Goal: Find specific page/section: Find specific page/section

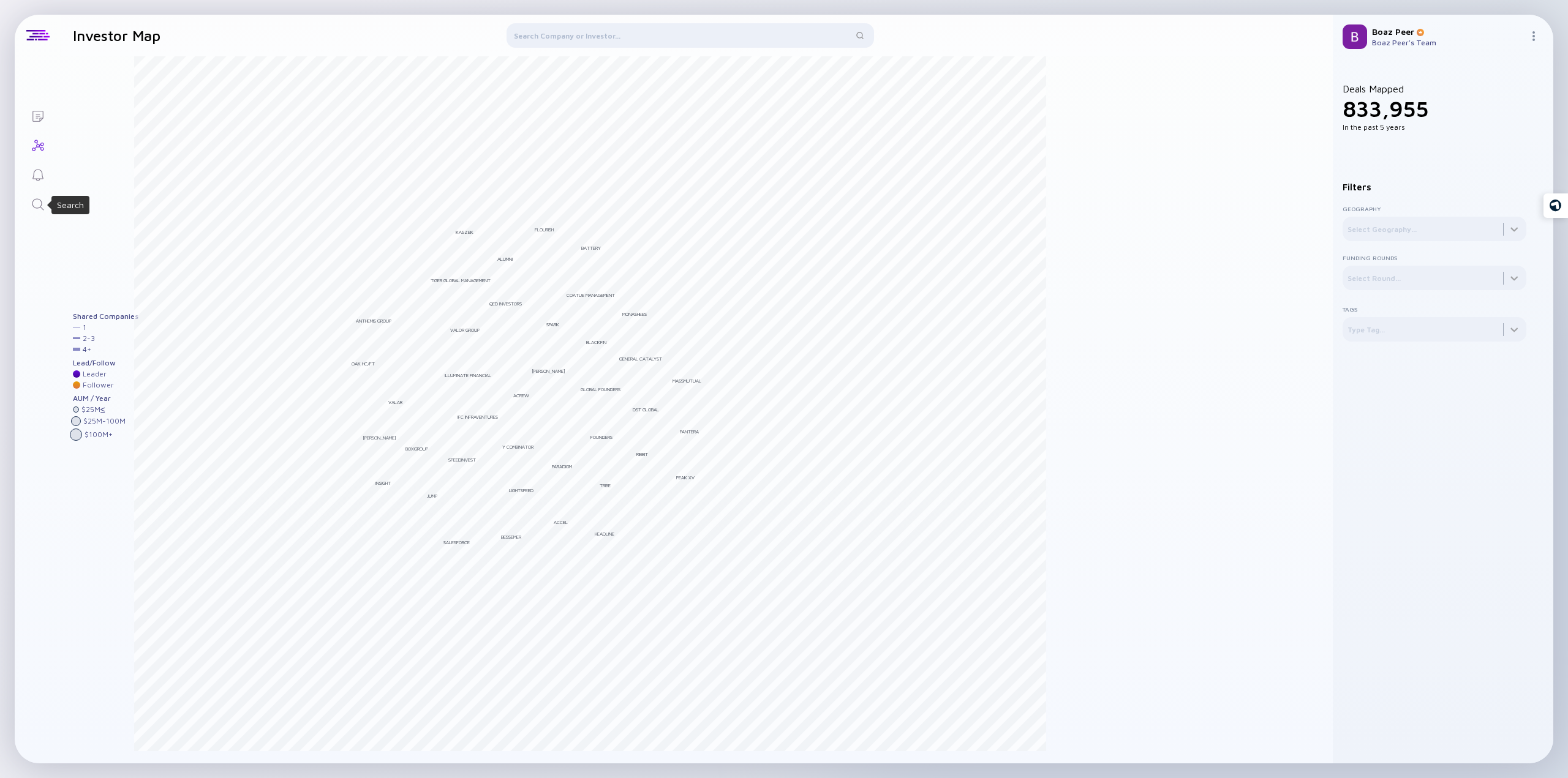
click at [39, 202] on icon "Search" at bounding box center [38, 205] width 15 height 15
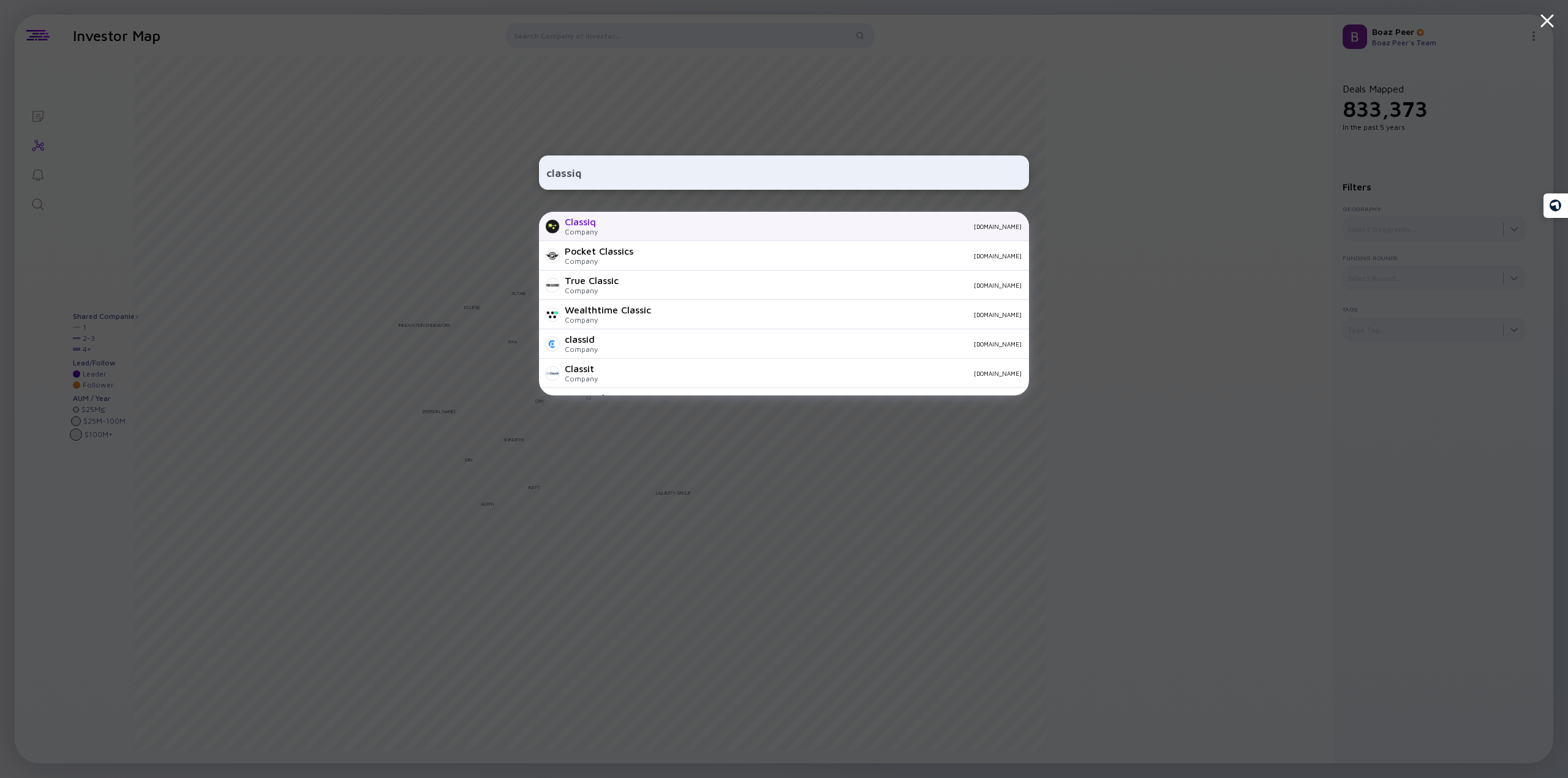
type input "classiq"
click at [611, 230] on div "Classiq Company [DOMAIN_NAME]" at bounding box center [784, 226] width 490 height 30
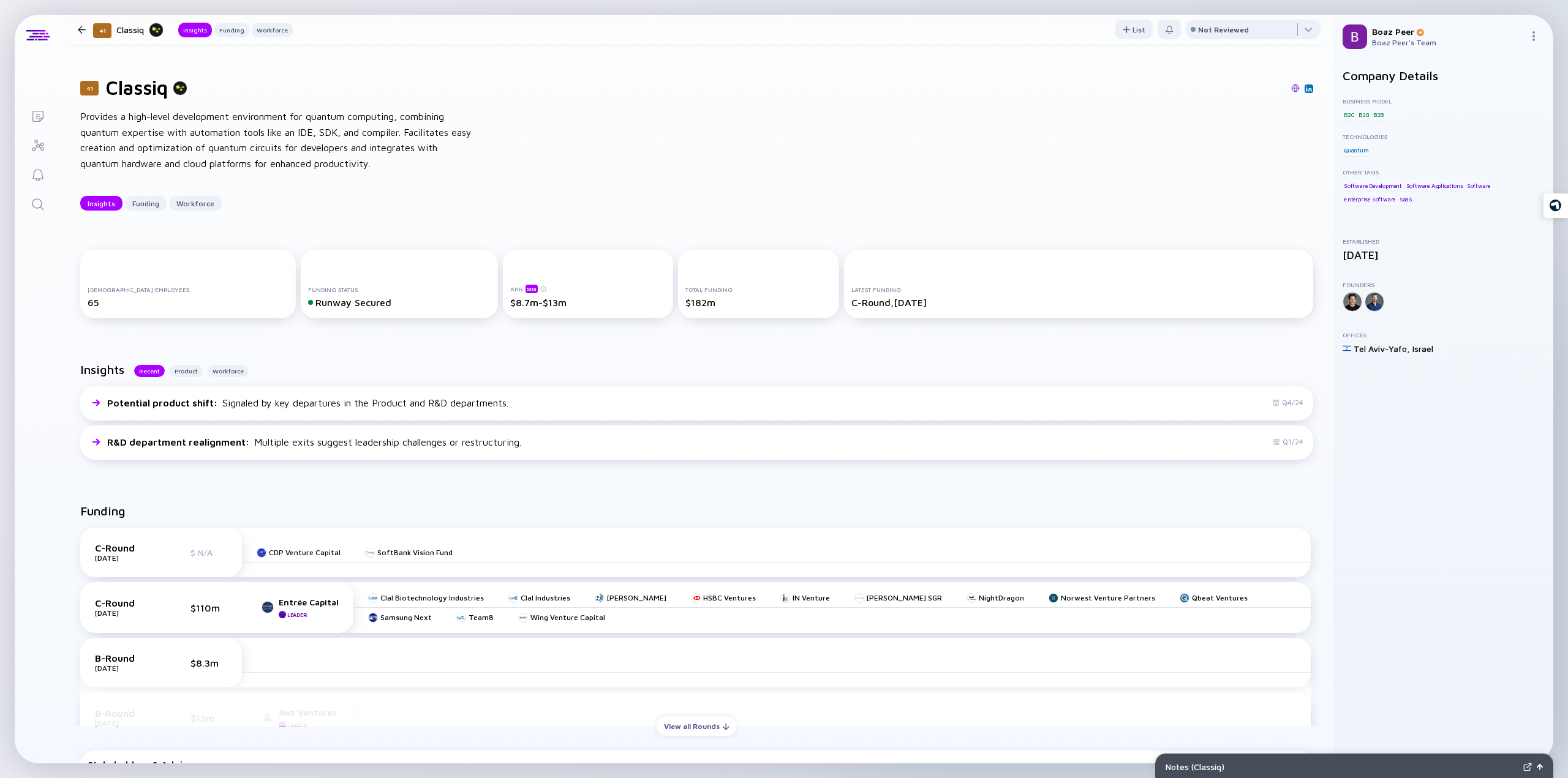
scroll to position [122, 0]
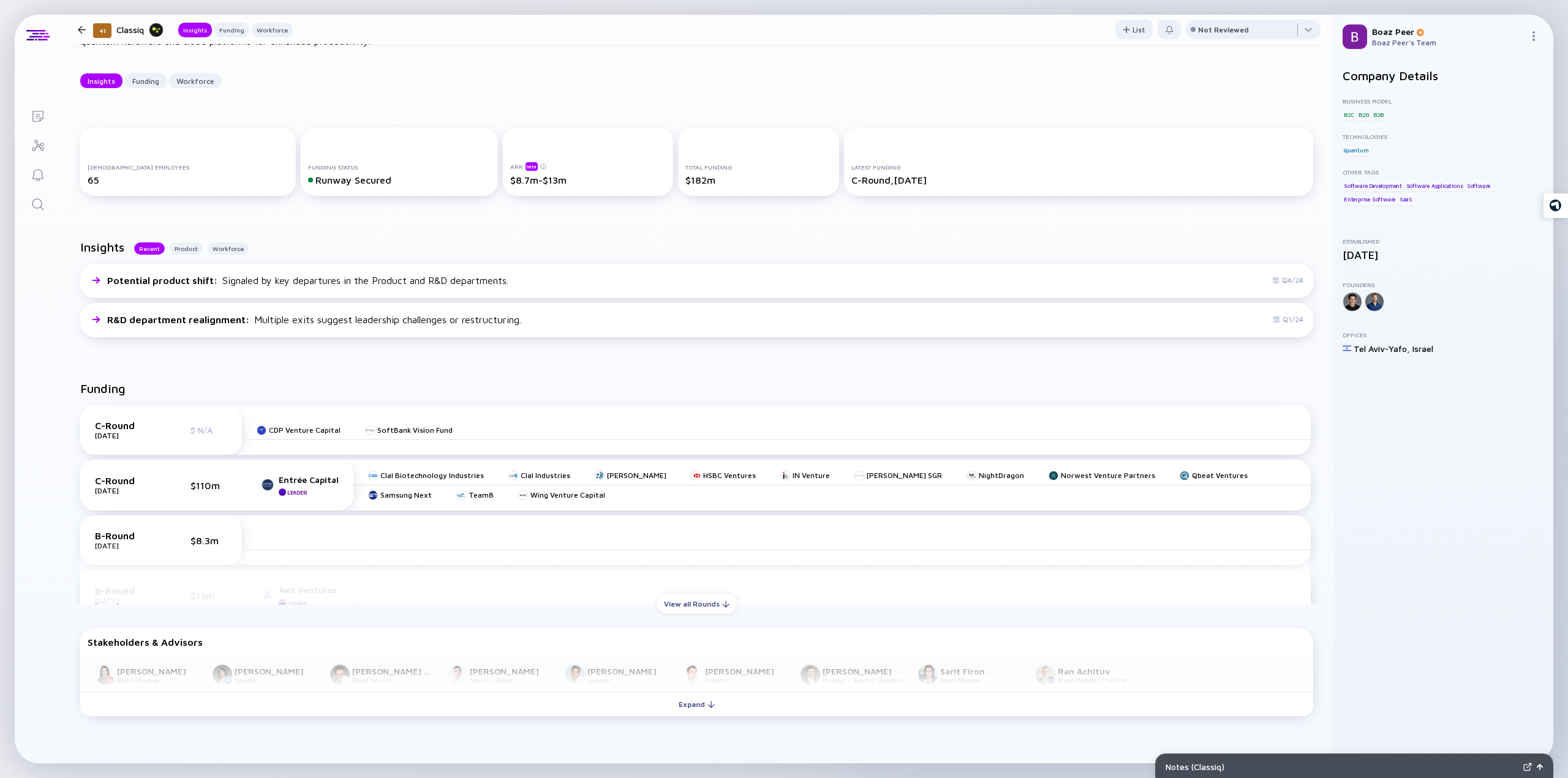
click at [313, 436] on div "CDP Venture Capital" at bounding box center [298, 430] width 84 height 20
click at [311, 431] on div "CDP Venture Capital" at bounding box center [305, 430] width 72 height 9
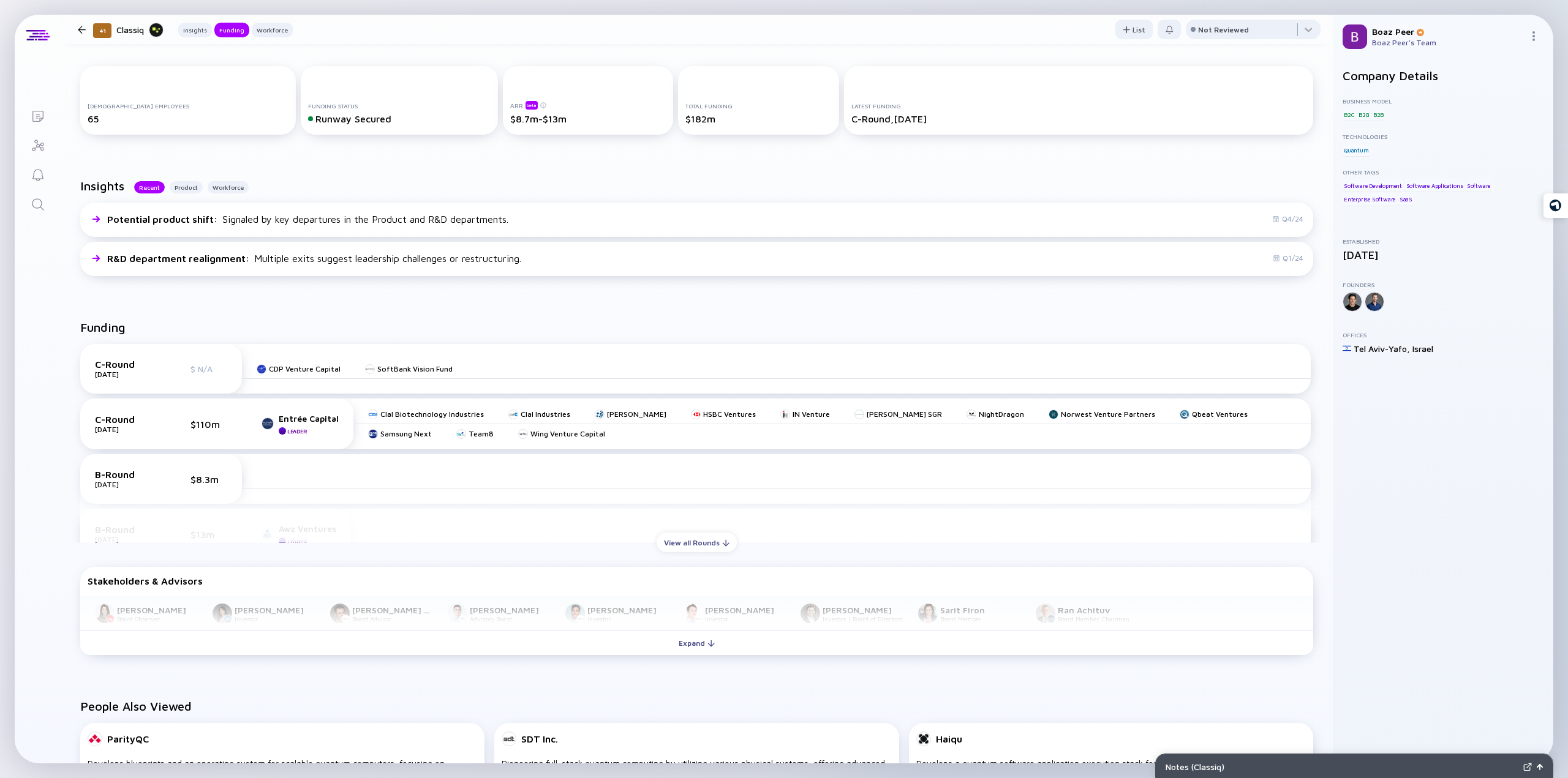
scroll to position [307, 0]
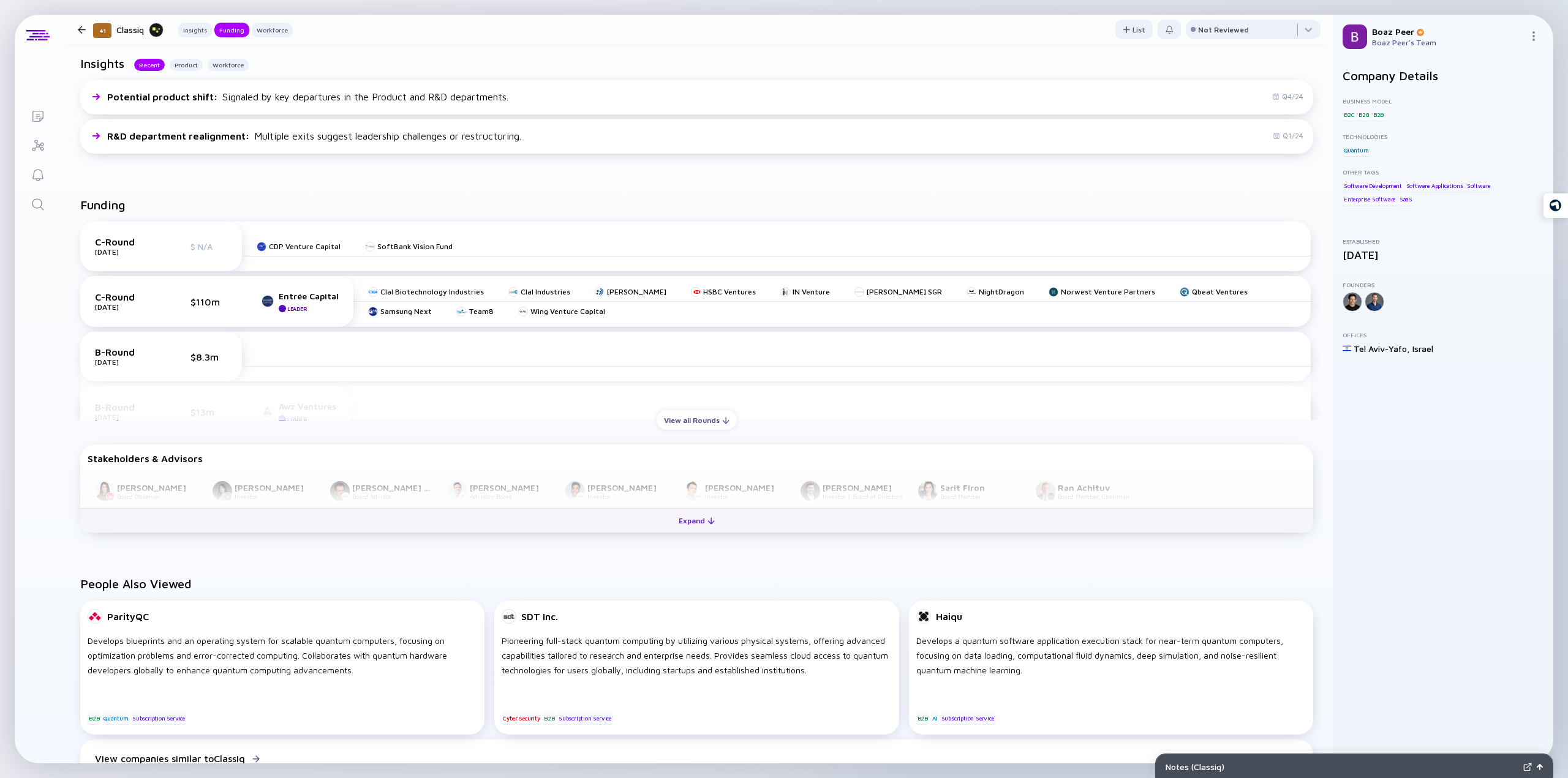
click at [680, 525] on div "Expand" at bounding box center [696, 521] width 51 height 19
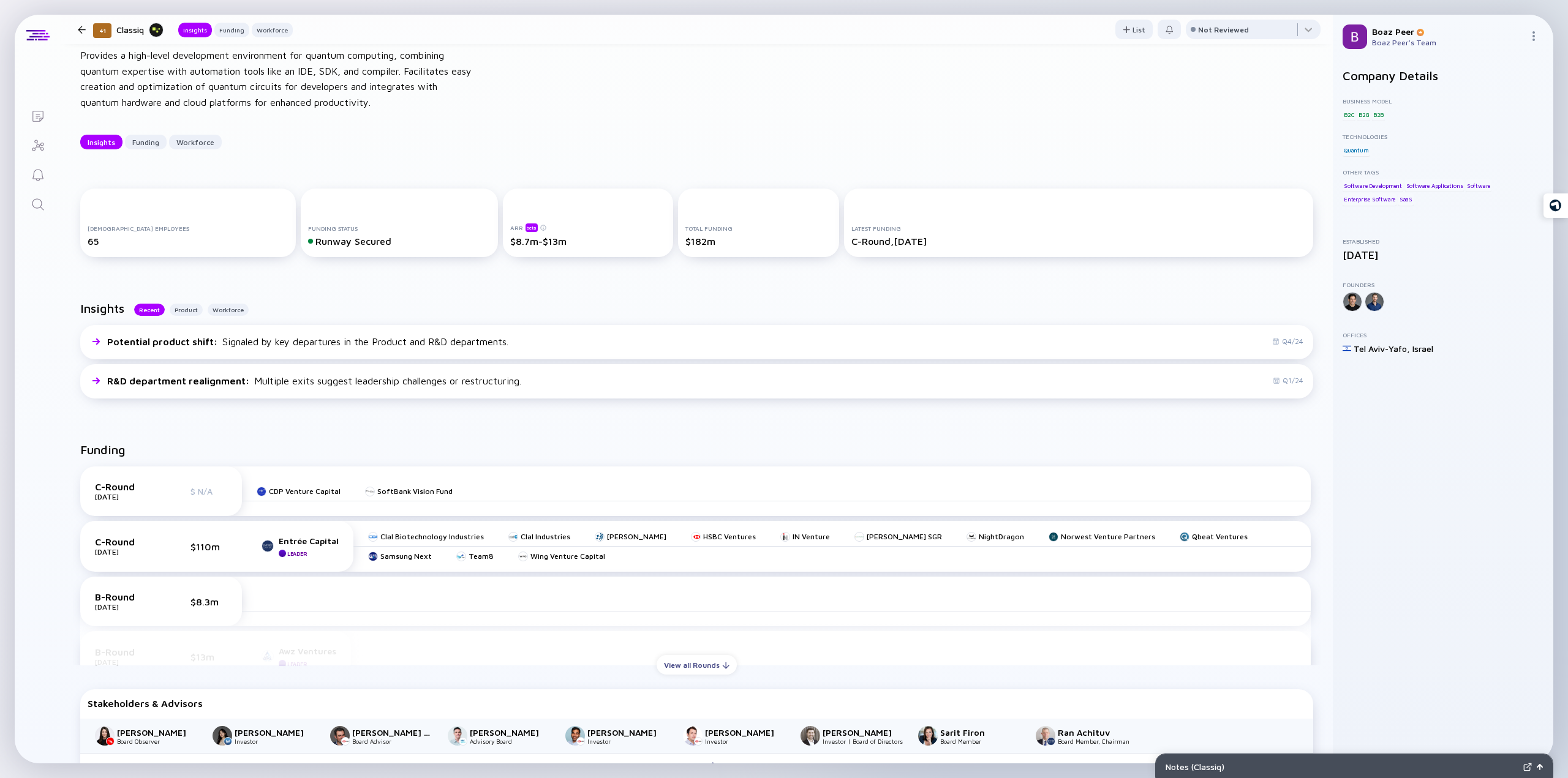
scroll to position [0, 0]
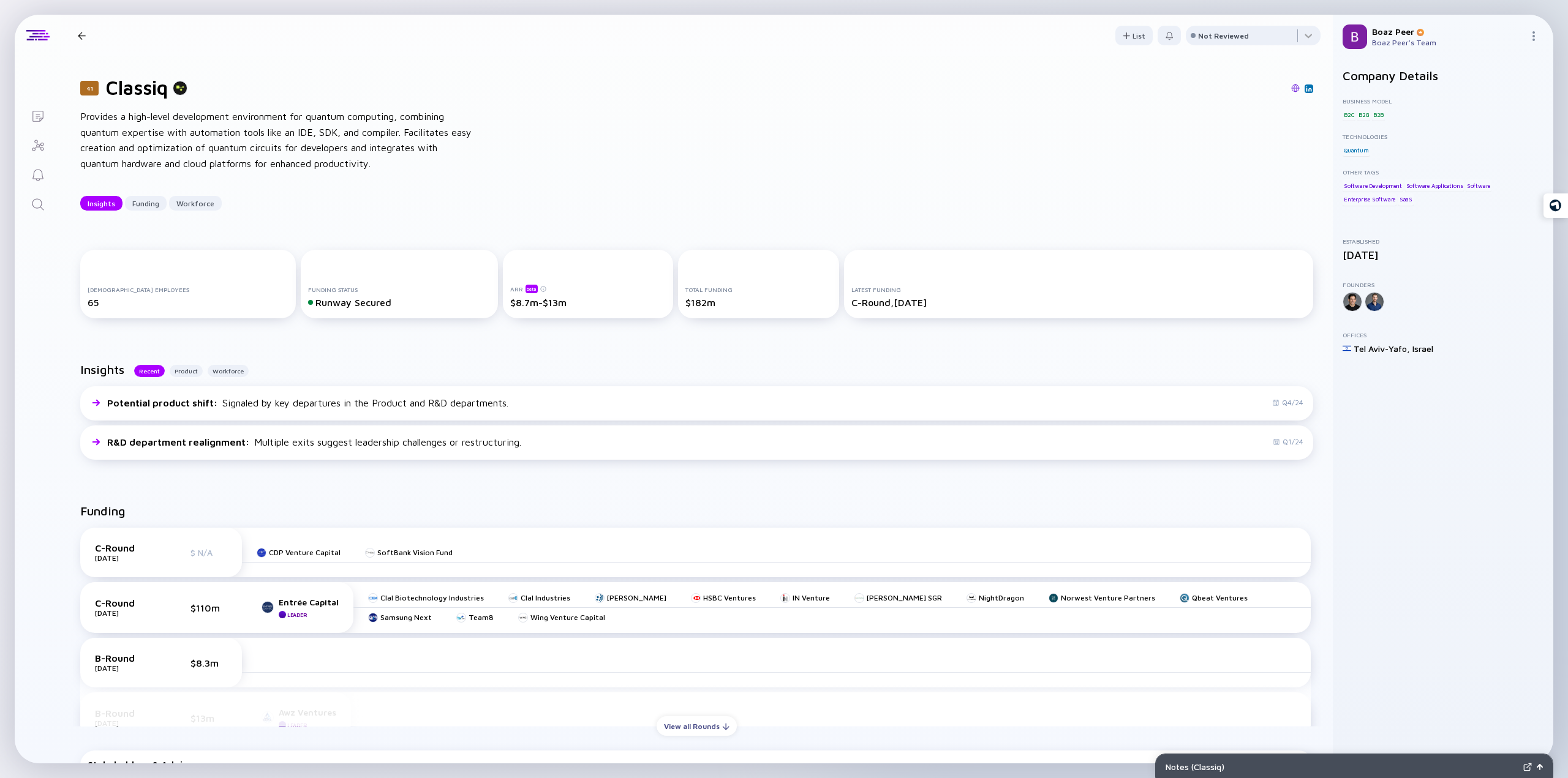
click at [34, 203] on icon "Search" at bounding box center [38, 205] width 15 height 15
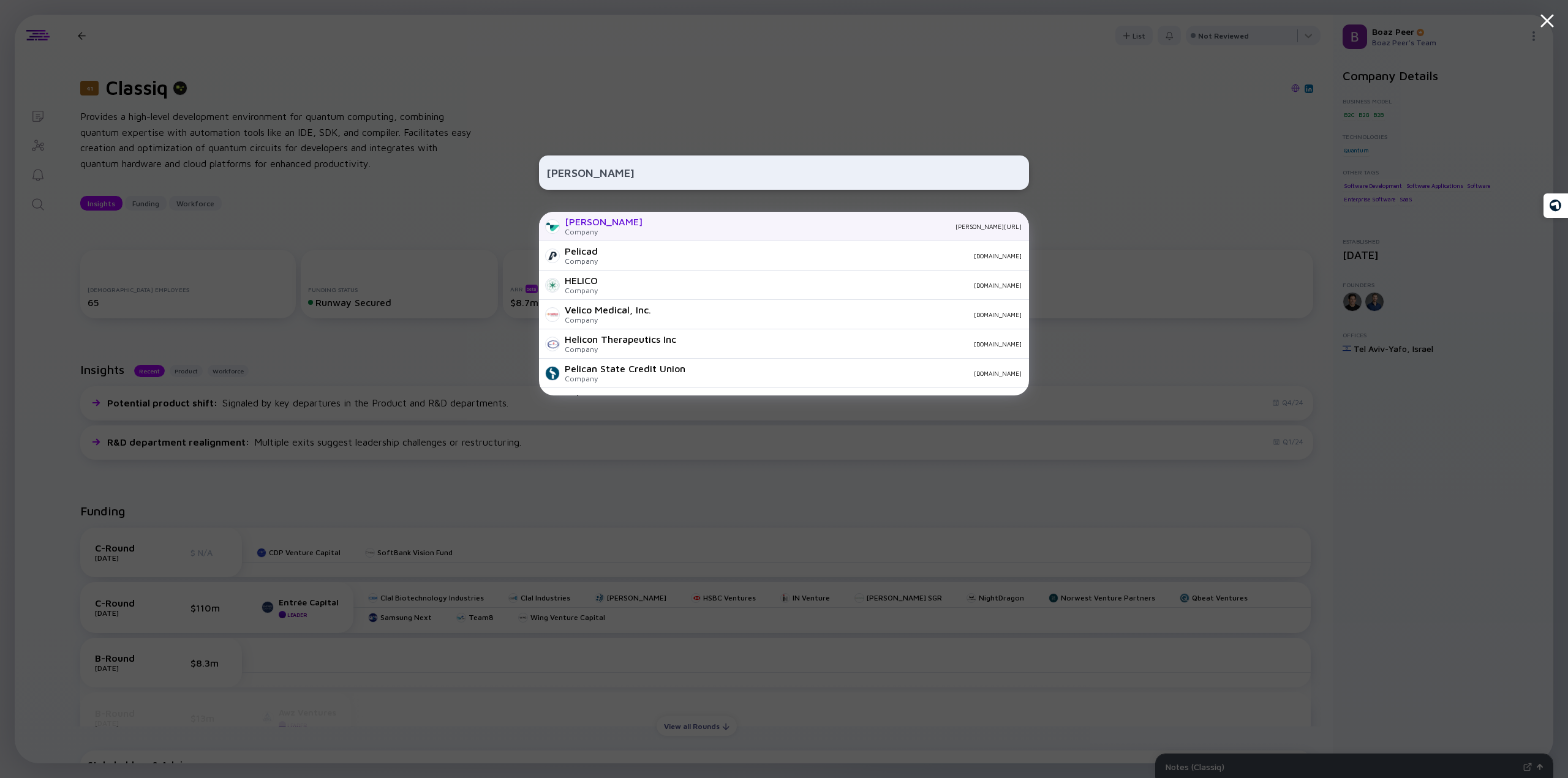
type input "[PERSON_NAME]"
click at [581, 223] on div "[PERSON_NAME]" at bounding box center [603, 222] width 77 height 11
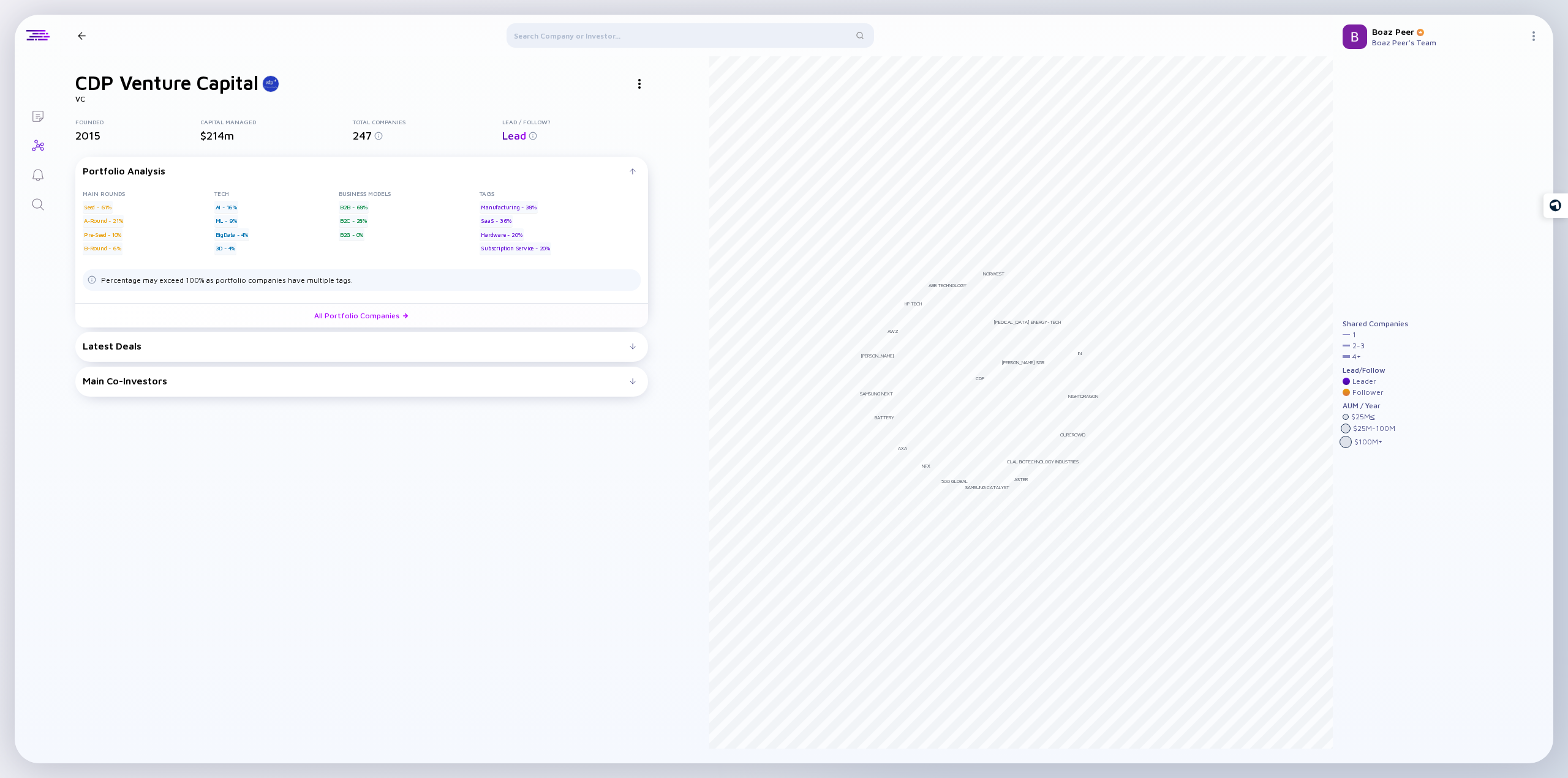
click at [136, 343] on div "Latest Deals" at bounding box center [356, 346] width 547 height 11
